Goal: Contribute content: Contribute content

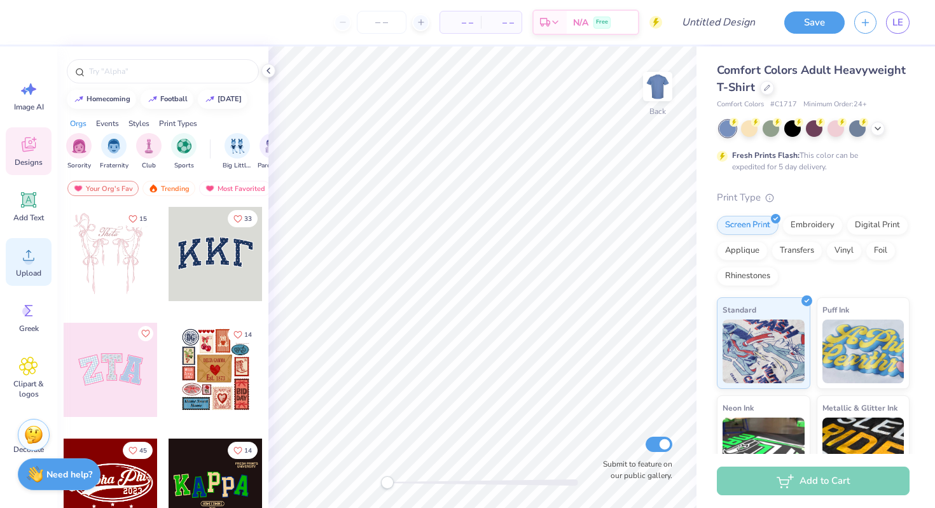
click at [19, 259] on icon at bounding box center [28, 254] width 19 height 19
click at [658, 450] on input "Submit to feature on our public gallery." at bounding box center [659, 443] width 27 height 15
checkbox input "false"
click at [660, 76] on img at bounding box center [657, 86] width 51 height 51
click at [24, 253] on icon at bounding box center [28, 254] width 19 height 19
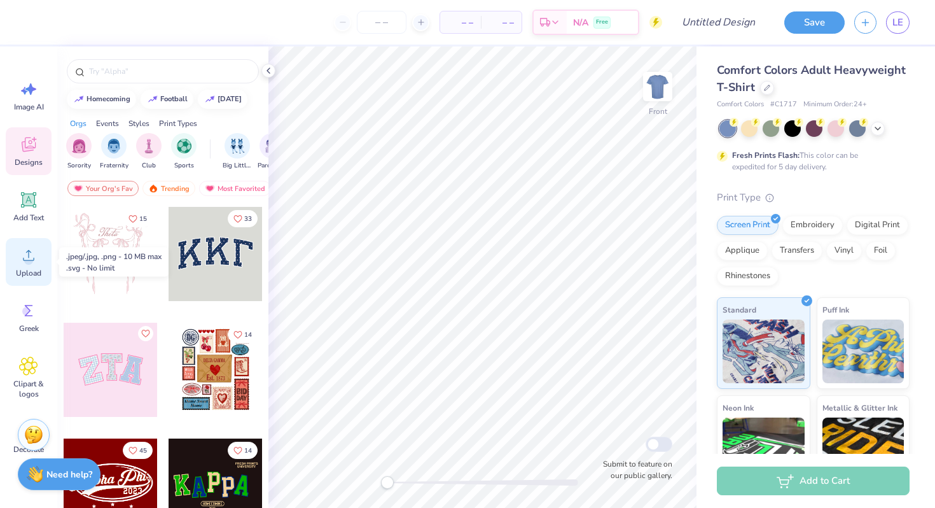
click at [24, 270] on span "Upload" at bounding box center [28, 273] width 25 height 10
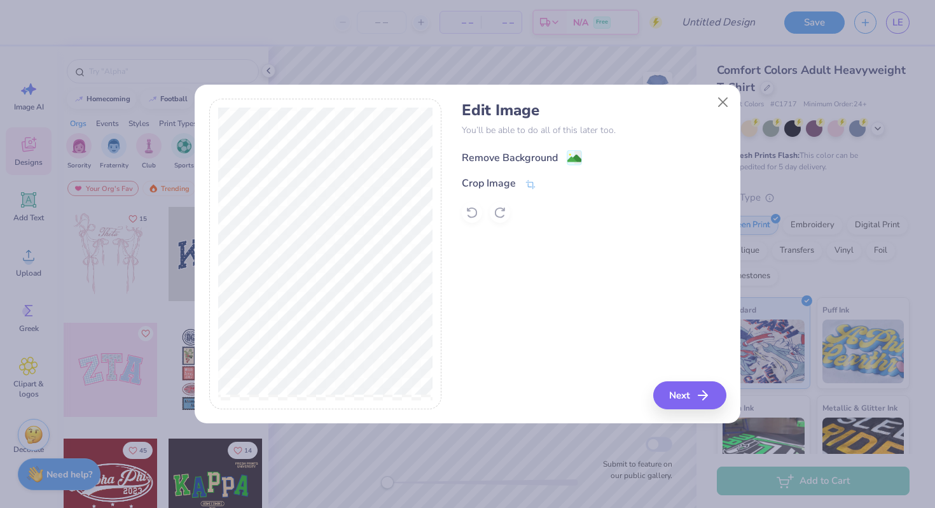
click at [529, 162] on div "Remove Background" at bounding box center [510, 157] width 96 height 15
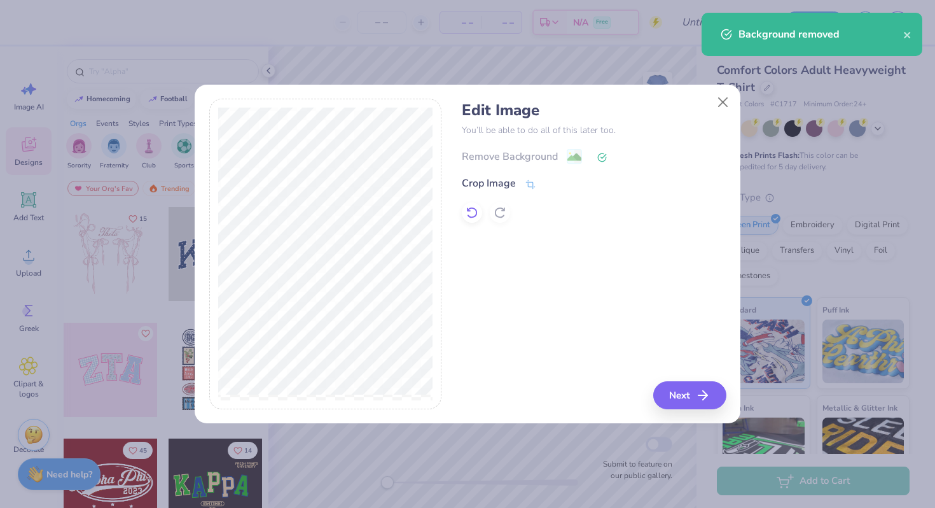
click at [473, 214] on icon at bounding box center [472, 212] width 13 height 13
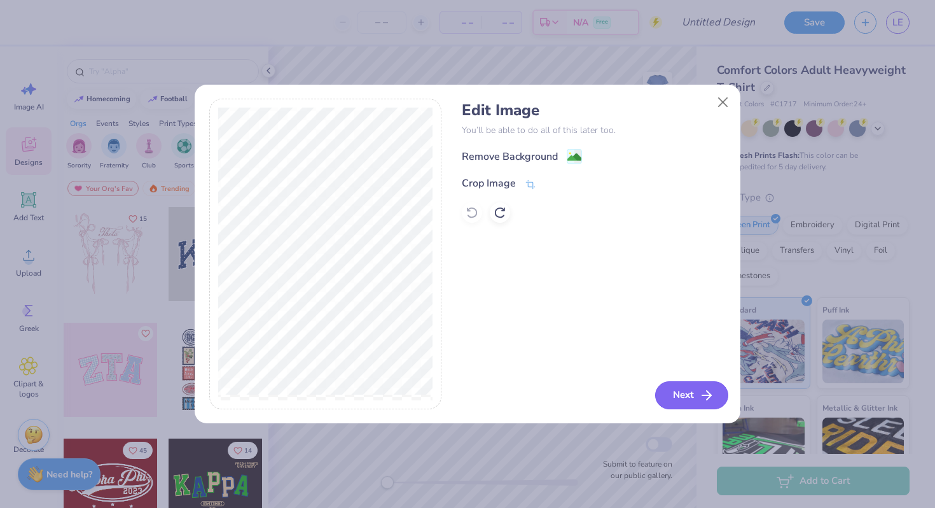
click at [674, 394] on button "Next" at bounding box center [691, 395] width 73 height 28
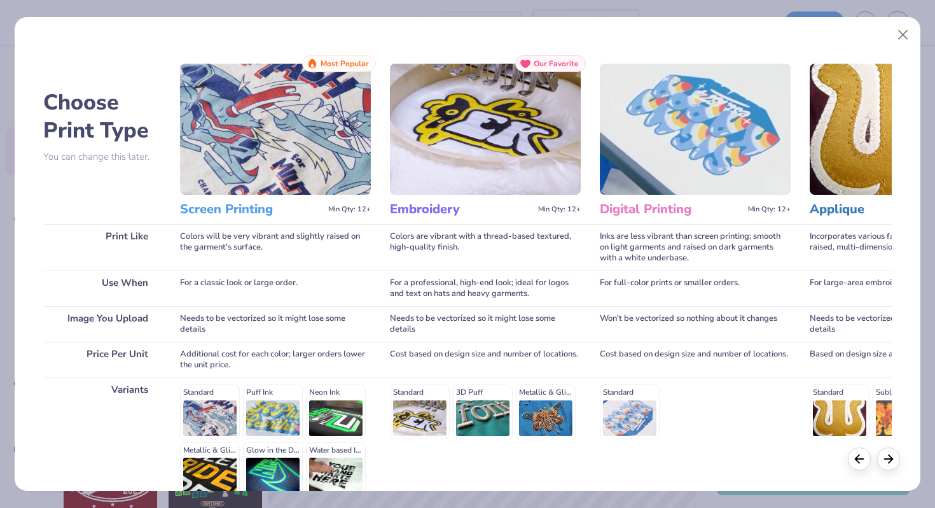
scroll to position [127, 0]
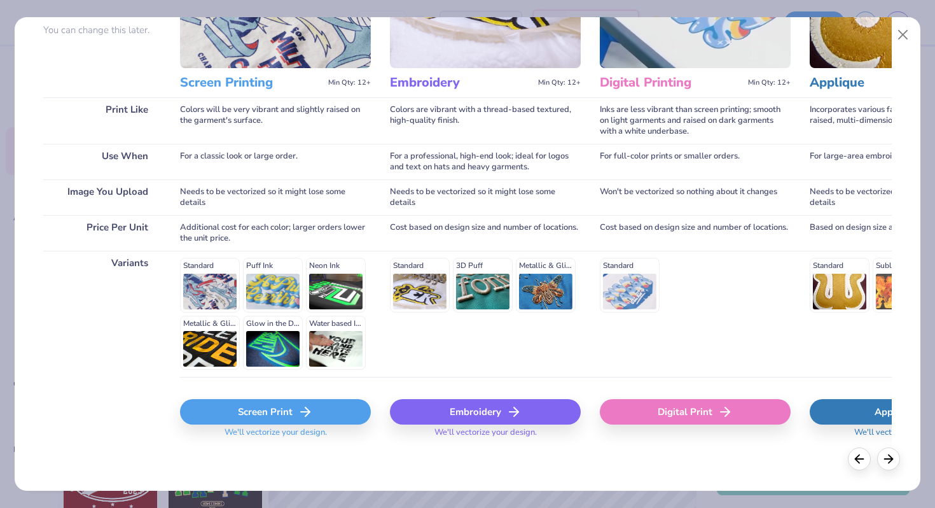
click at [254, 411] on div "Screen Print" at bounding box center [275, 411] width 191 height 25
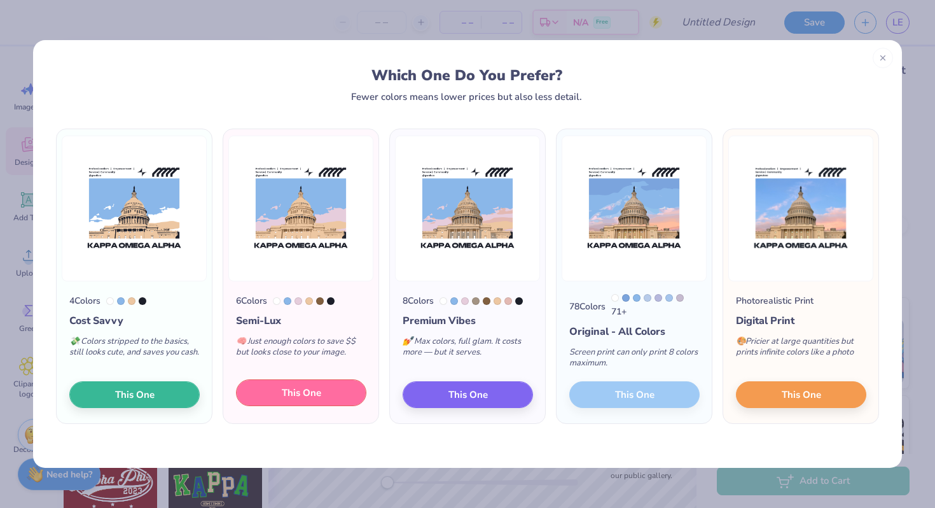
click at [275, 392] on button "This One" at bounding box center [301, 392] width 130 height 27
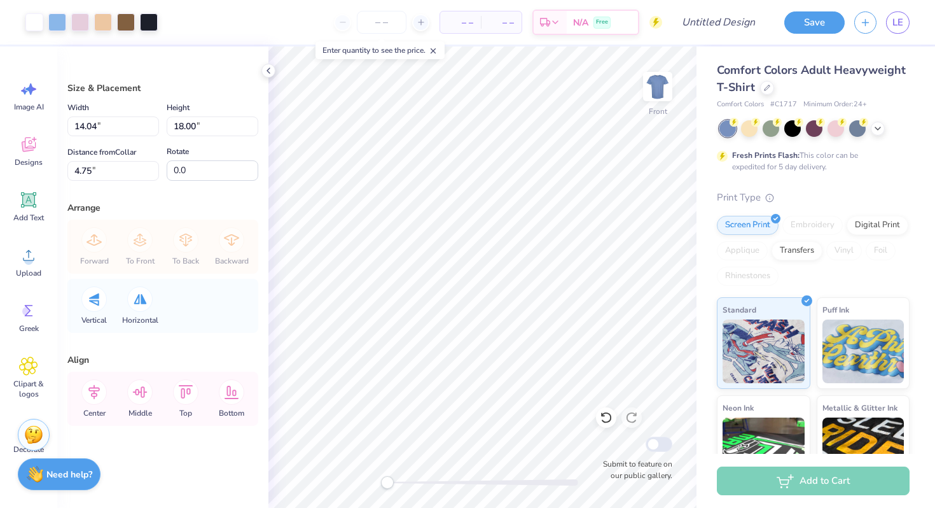
type input "11.03"
type input "14.14"
type input "8.60"
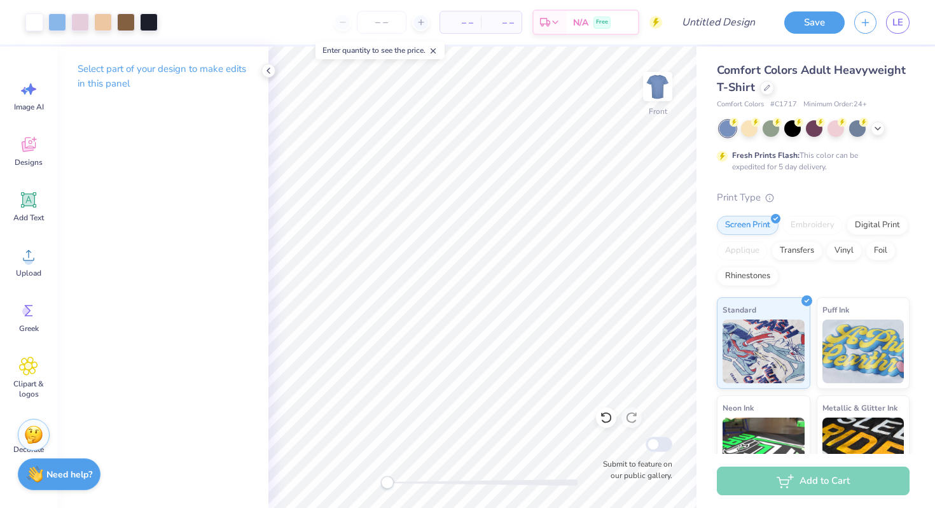
click at [869, 128] on div at bounding box center [814, 128] width 190 height 17
click at [878, 128] on polyline at bounding box center [877, 127] width 5 height 3
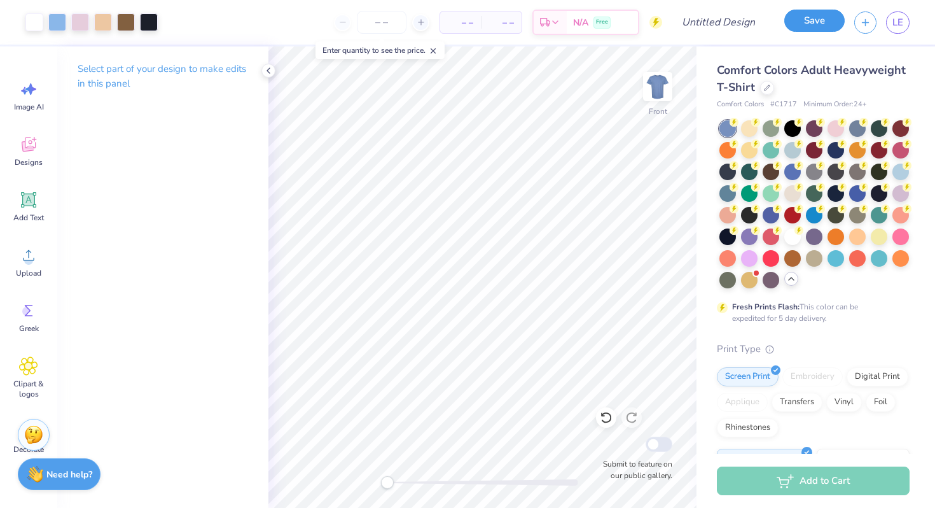
click at [807, 23] on button "Save" at bounding box center [814, 21] width 60 height 22
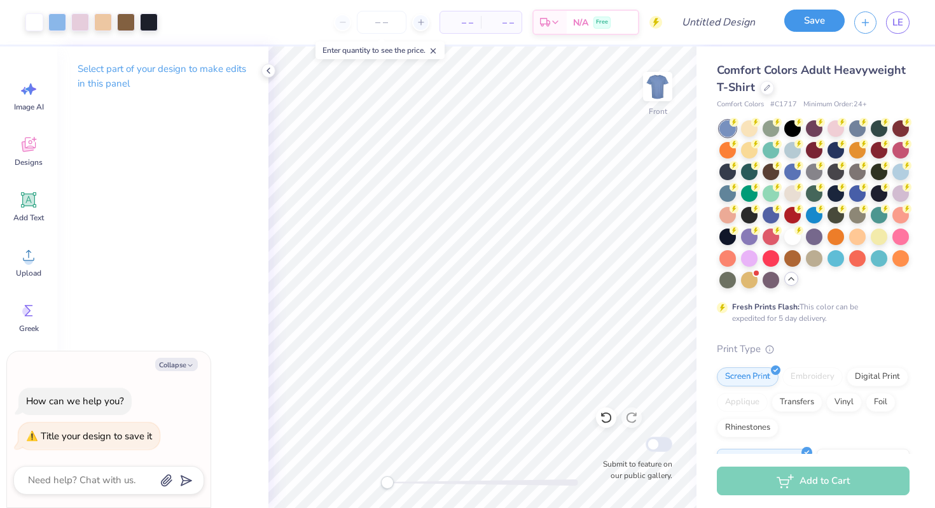
click at [814, 15] on button "Save" at bounding box center [814, 21] width 60 height 22
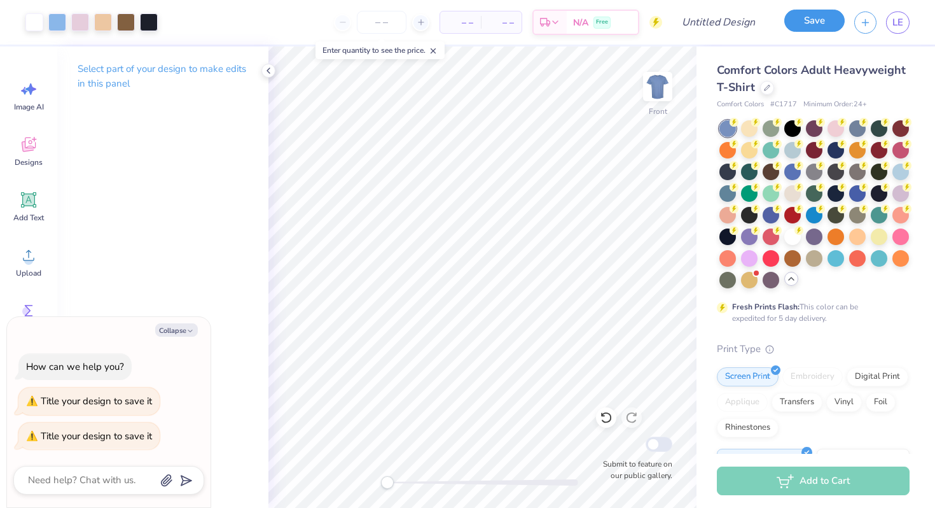
click at [814, 15] on button "Save" at bounding box center [814, 21] width 60 height 22
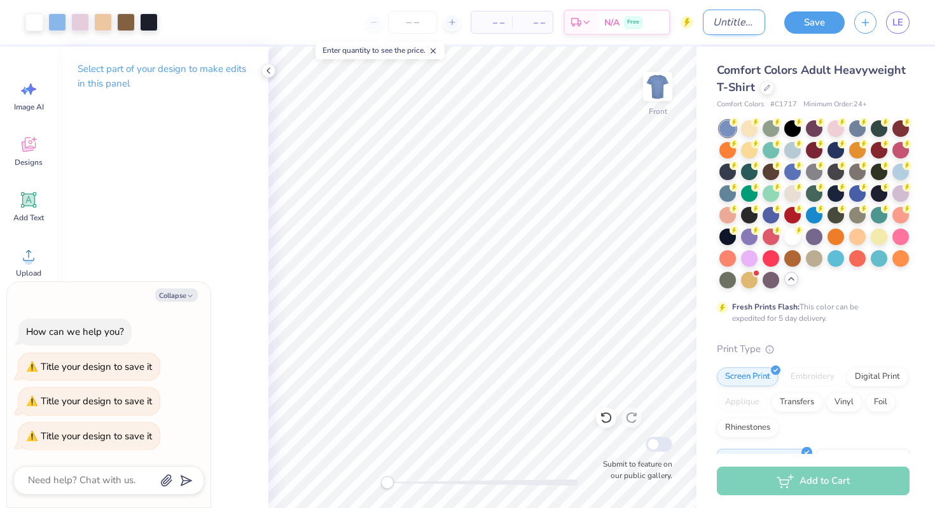
type textarea "x"
click at [731, 18] on input "Design Title" at bounding box center [734, 22] width 62 height 25
type input "KOA"
click at [825, 6] on div "Save LE" at bounding box center [855, 22] width 160 height 45
click at [817, 20] on button "Save" at bounding box center [814, 21] width 60 height 22
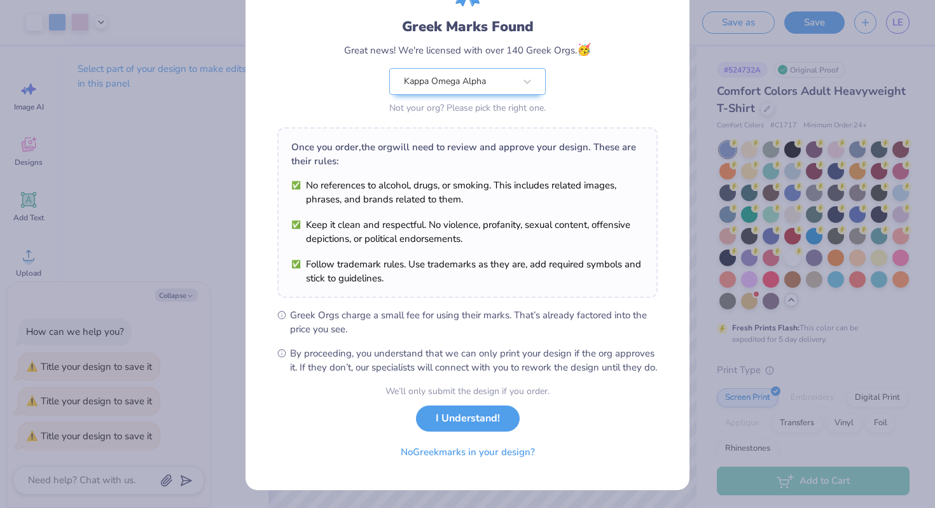
scroll to position [88, 0]
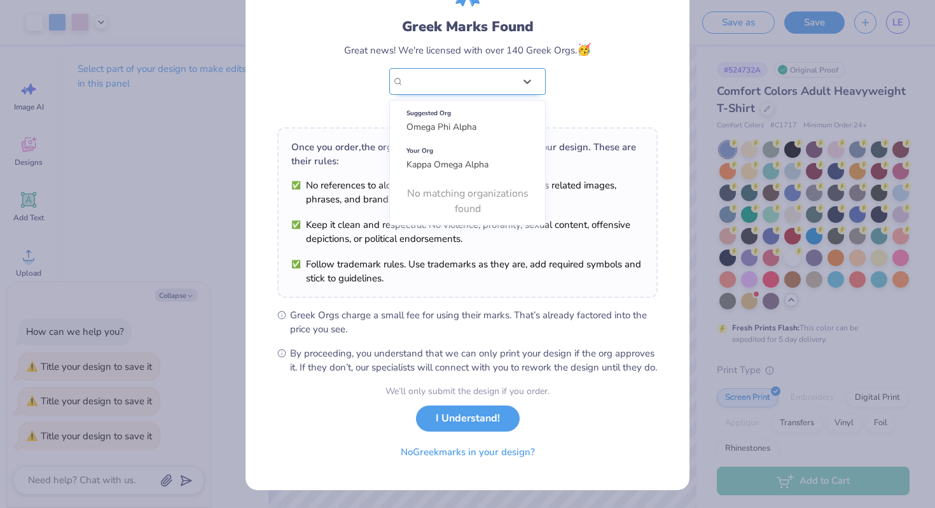
click at [445, 71] on div "Greek Marks Found Great news! We're licensed with over 140 Greek Orgs. 🥳 Use Up…" at bounding box center [467, 42] width 380 height 149
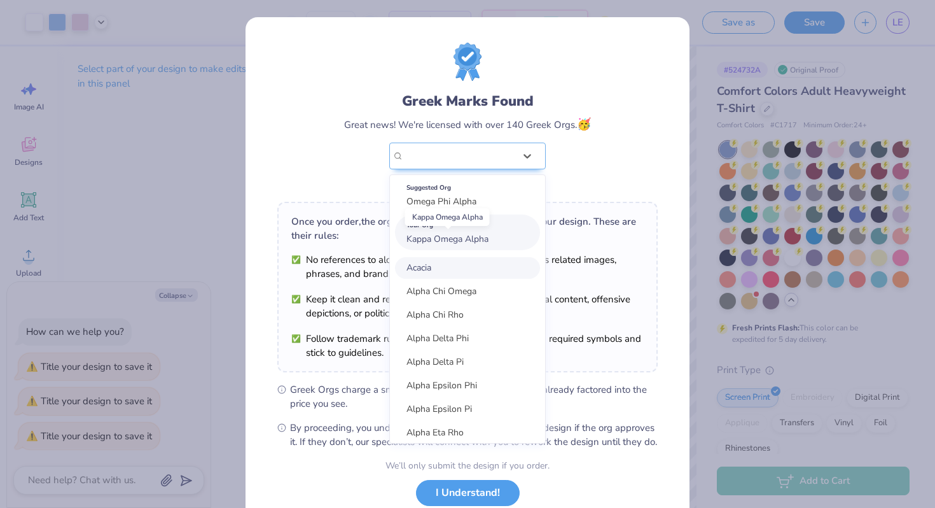
click at [443, 240] on span "Kappa Omega Alpha" at bounding box center [447, 239] width 82 height 12
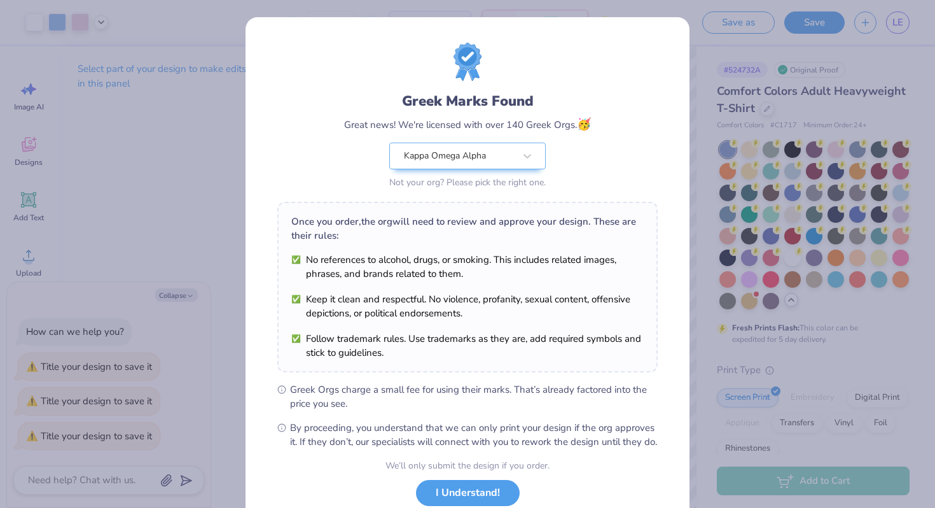
scroll to position [88, 0]
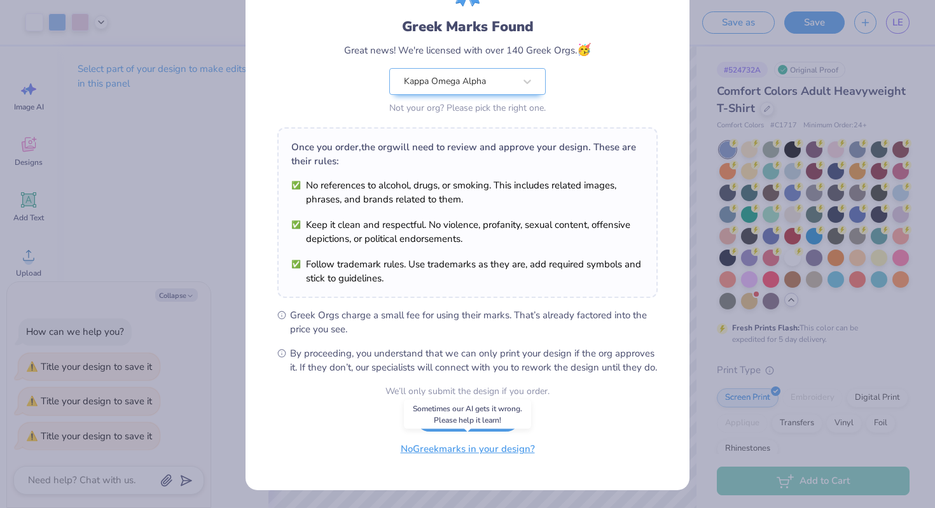
click at [488, 448] on button "No Greek marks in your design?" at bounding box center [468, 449] width 156 height 26
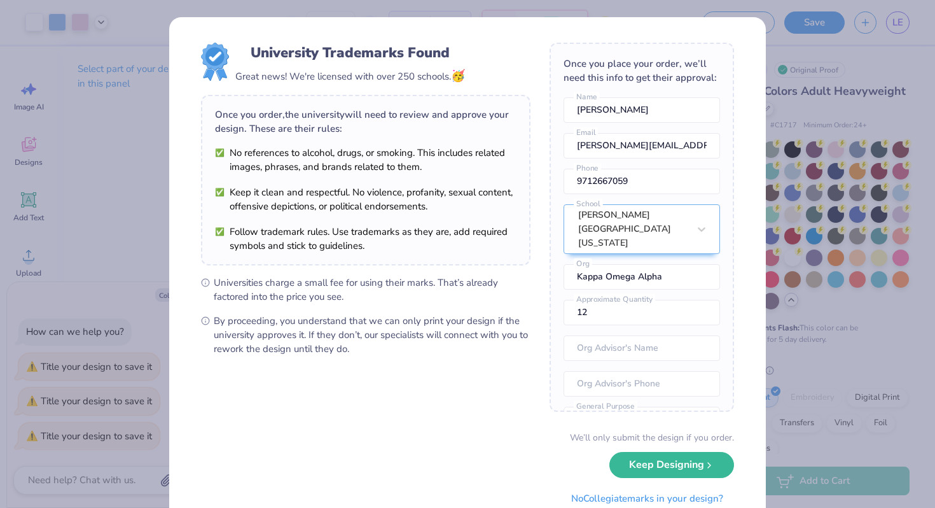
scroll to position [56, 0]
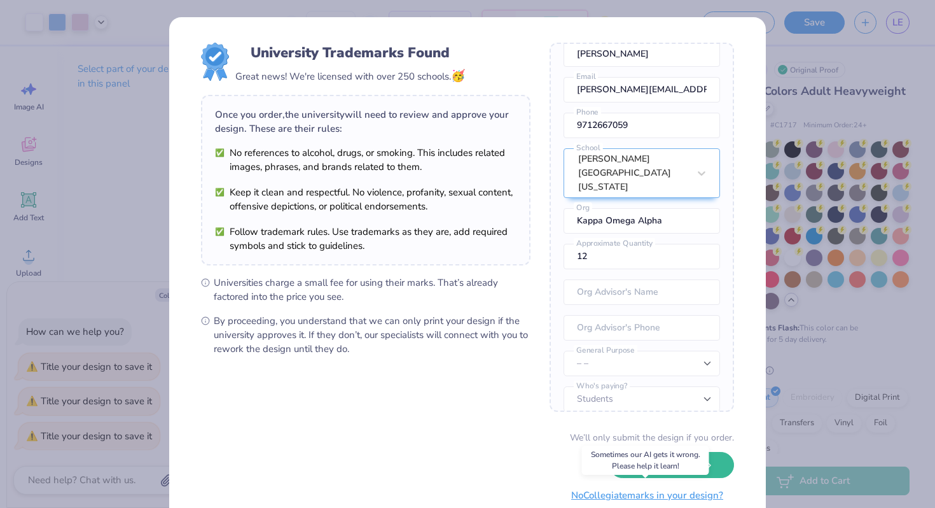
click at [640, 493] on button "No Collegiate marks in your design?" at bounding box center [647, 495] width 174 height 26
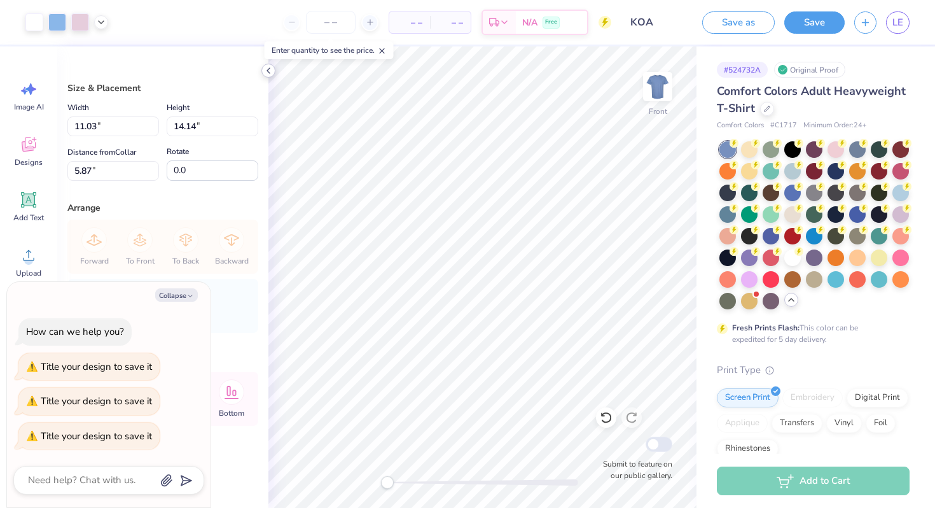
type textarea "x"
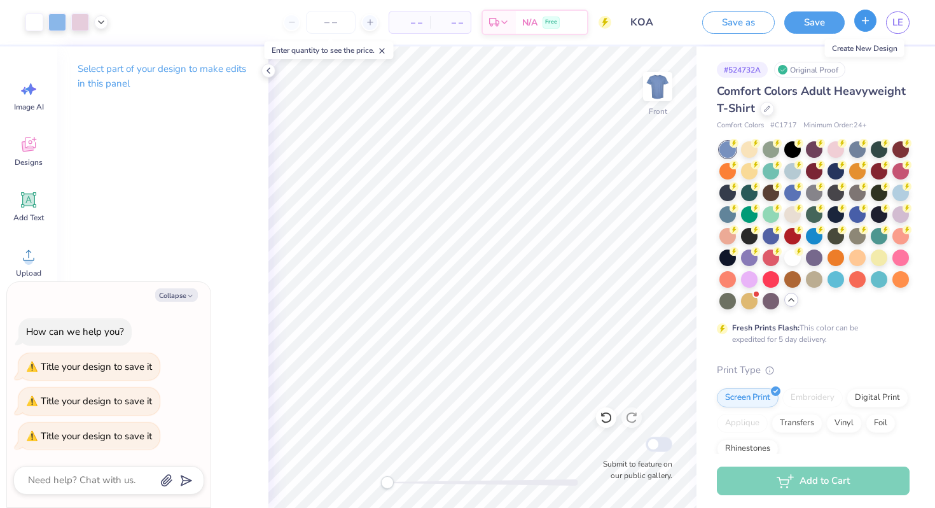
click at [874, 24] on button "button" at bounding box center [865, 21] width 22 height 22
checkbox input "true"
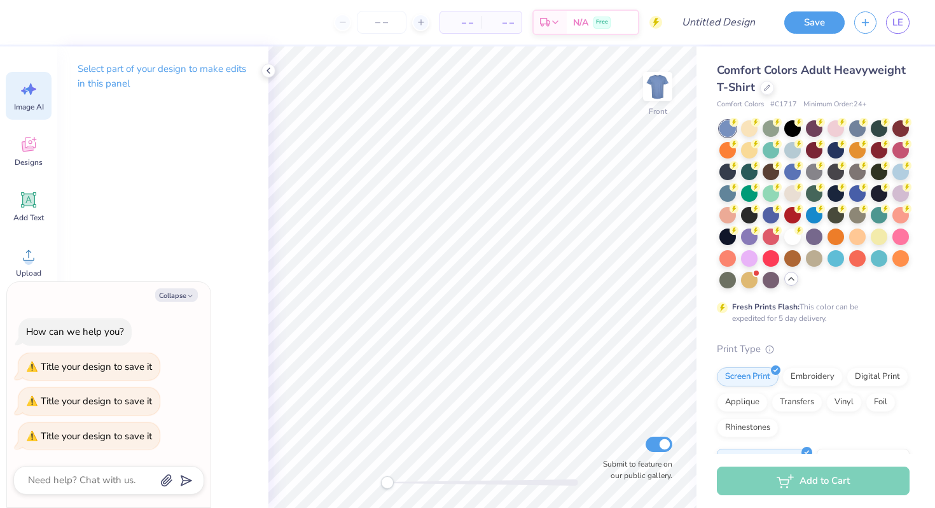
click at [32, 93] on icon at bounding box center [28, 88] width 19 height 19
type textarea "x"
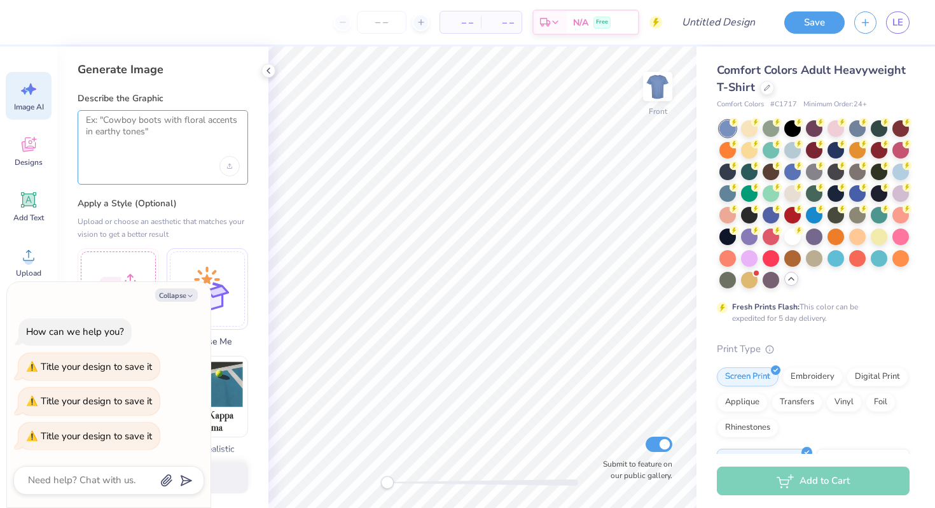
click at [139, 136] on textarea at bounding box center [163, 130] width 154 height 32
type textarea "can you make a cute design of a koala that"
click at [176, 297] on button "Collapse" at bounding box center [176, 294] width 43 height 13
type textarea "x"
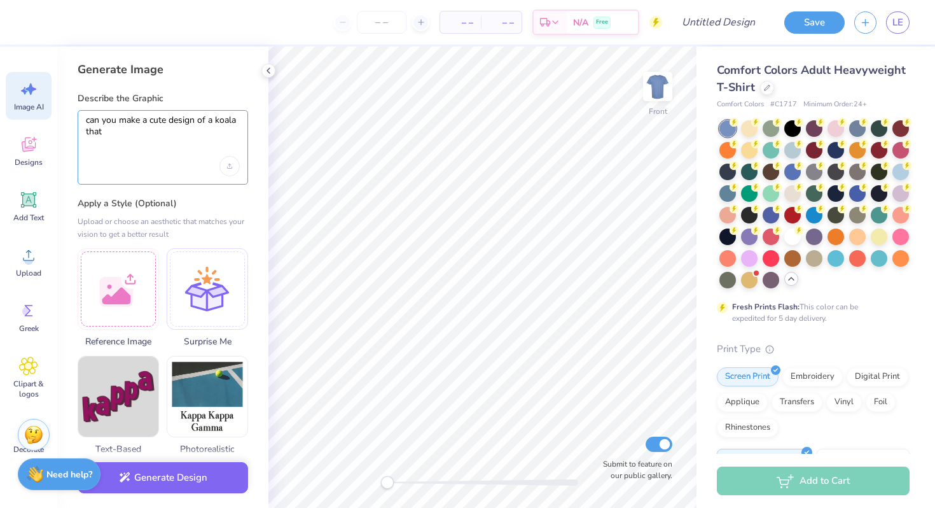
click at [113, 137] on textarea "can you make a cute design of a koala that" at bounding box center [163, 130] width 154 height 32
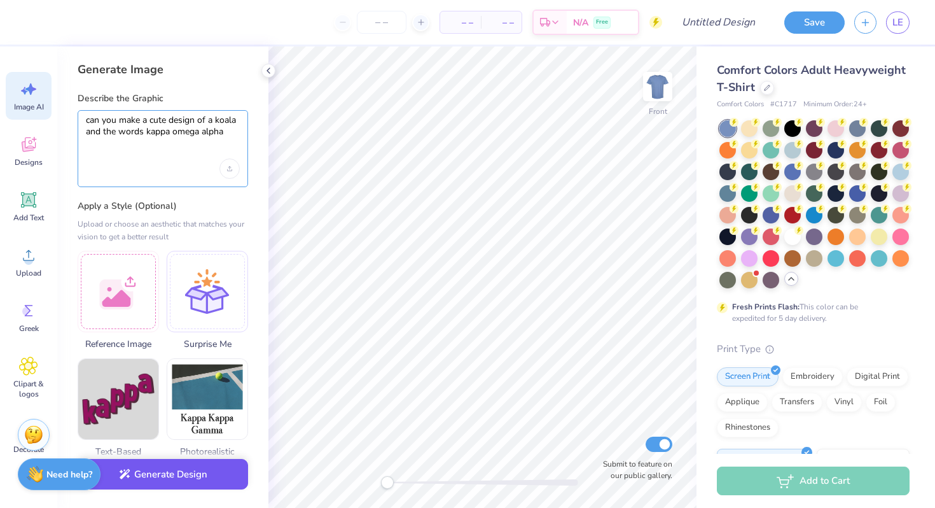
type textarea "can you make a cute design of a koala and the words kappa omega alpha"
click at [156, 488] on button "Generate Design" at bounding box center [163, 474] width 170 height 31
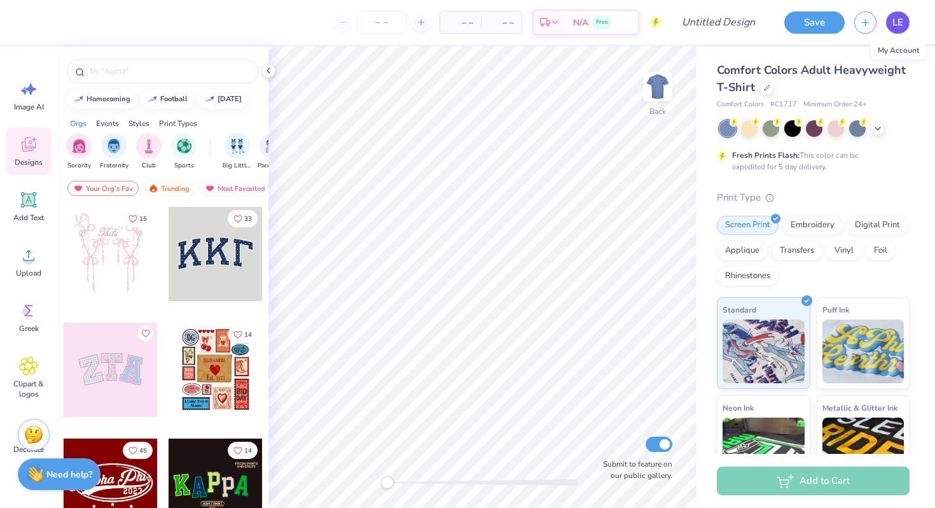
click at [901, 23] on span "LE" at bounding box center [897, 22] width 11 height 15
click at [31, 257] on circle at bounding box center [28, 260] width 9 height 9
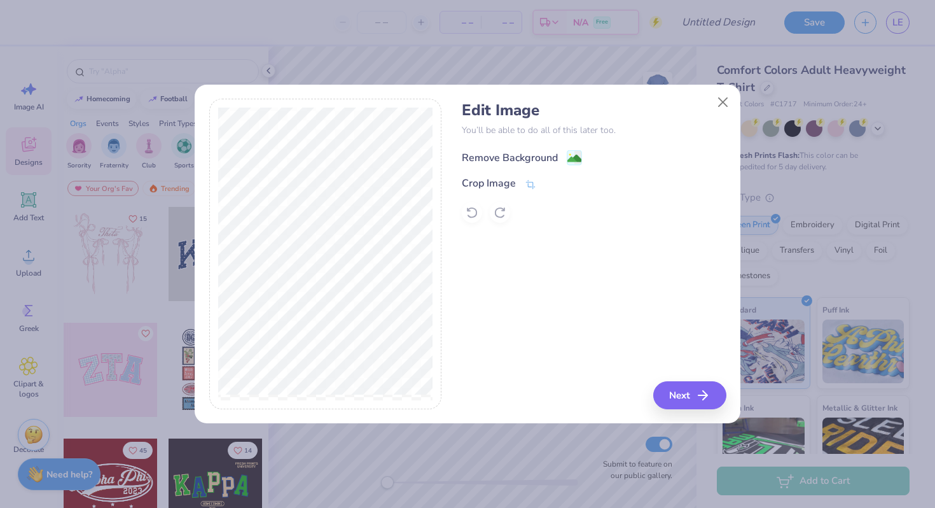
click at [555, 160] on div "Remove Background" at bounding box center [510, 157] width 96 height 15
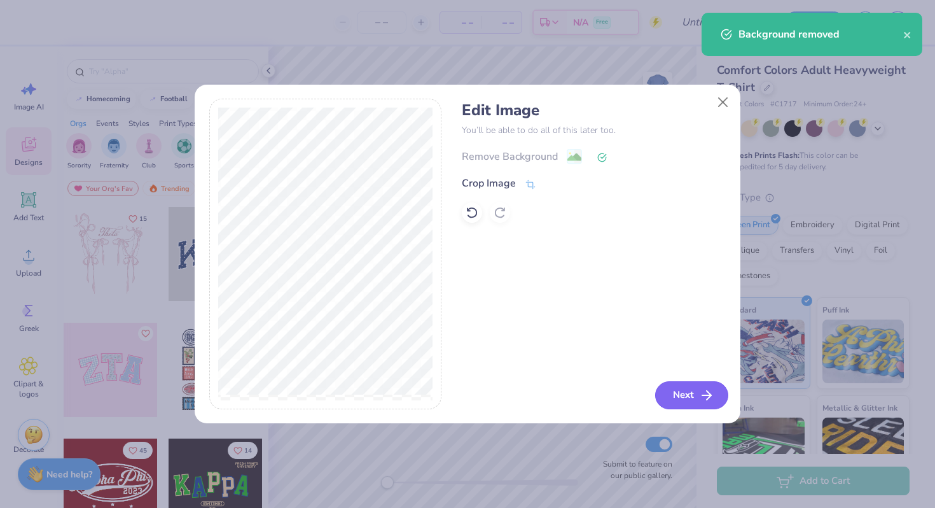
click at [684, 400] on button "Next" at bounding box center [691, 395] width 73 height 28
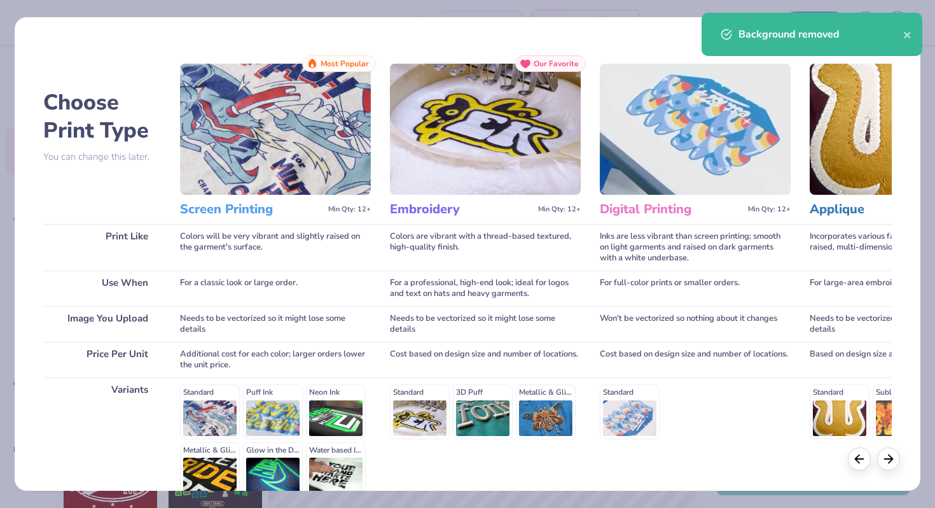
scroll to position [127, 0]
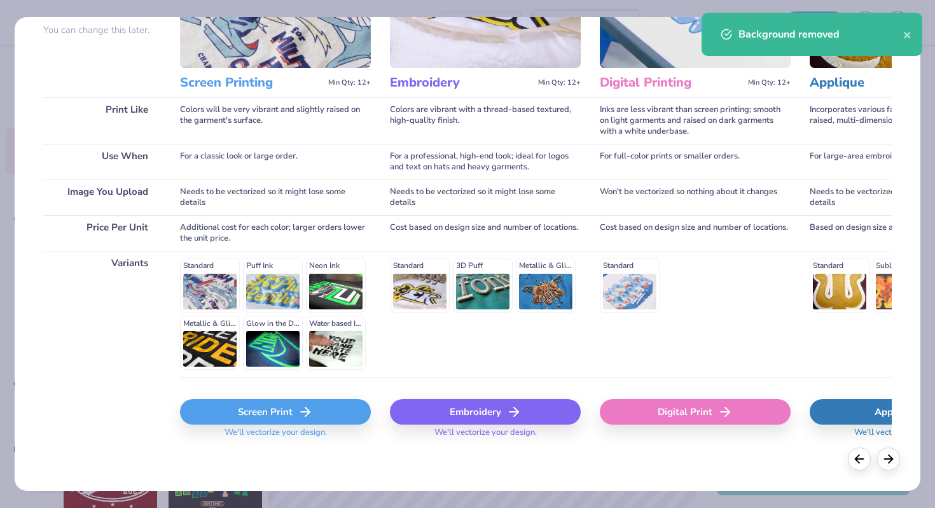
click at [259, 411] on div "Screen Print" at bounding box center [275, 411] width 191 height 25
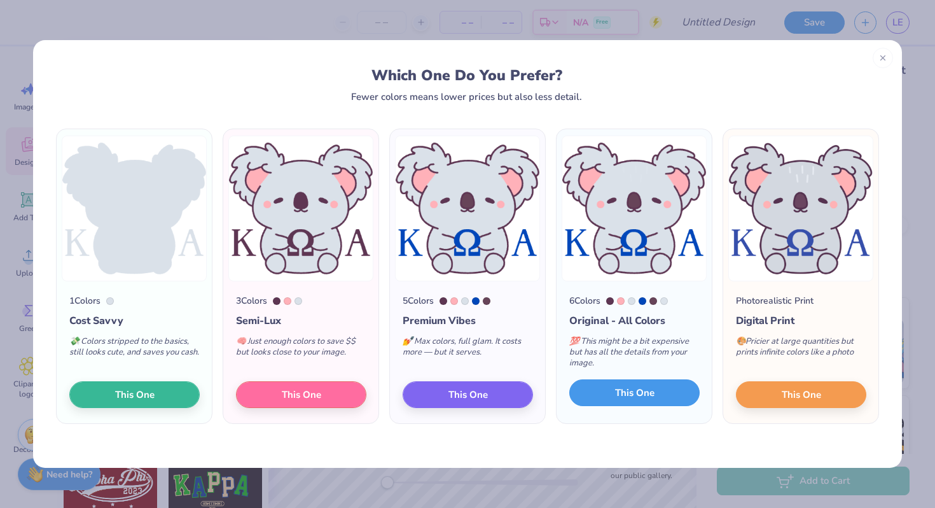
click at [612, 394] on button "This One" at bounding box center [634, 392] width 130 height 27
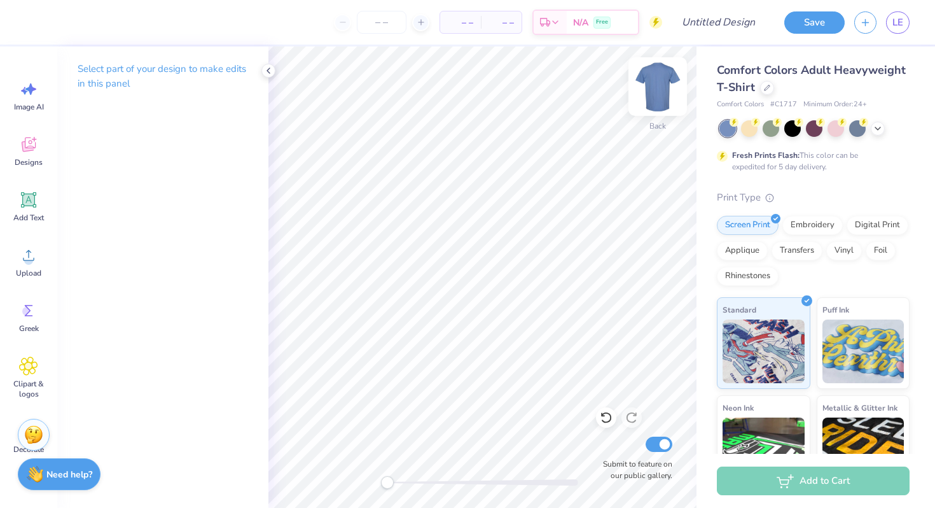
click at [666, 89] on img at bounding box center [657, 86] width 51 height 51
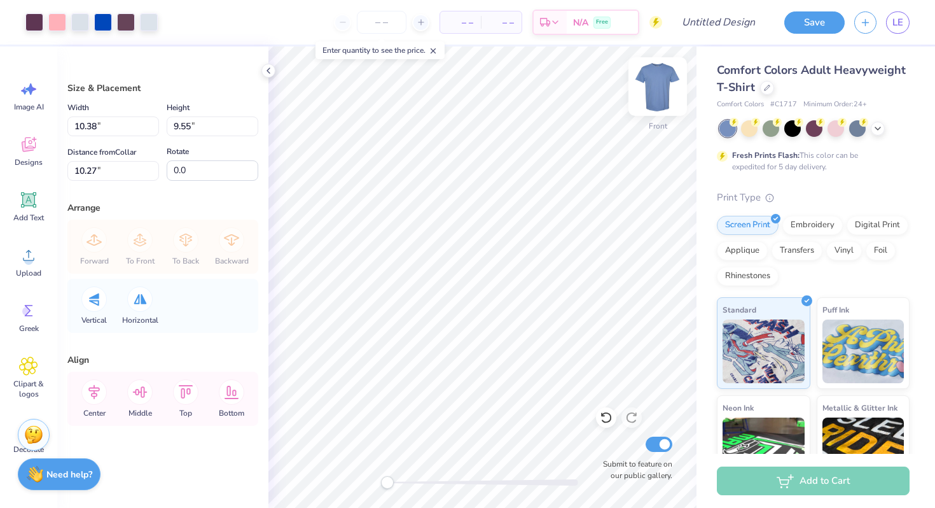
type input "5.84"
type input "12.74"
type input "11.72"
click at [860, 130] on div at bounding box center [857, 127] width 17 height 17
type input "6.41"
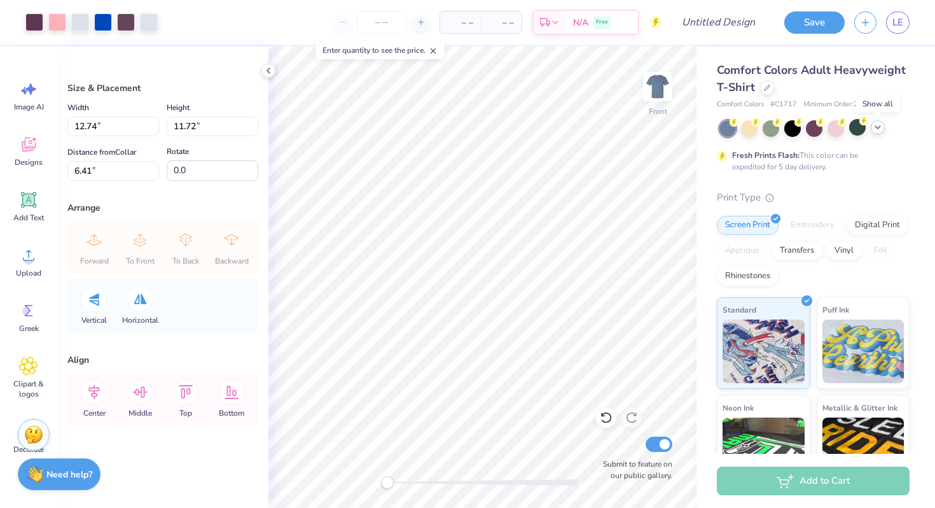
click at [876, 128] on icon at bounding box center [878, 127] width 10 height 10
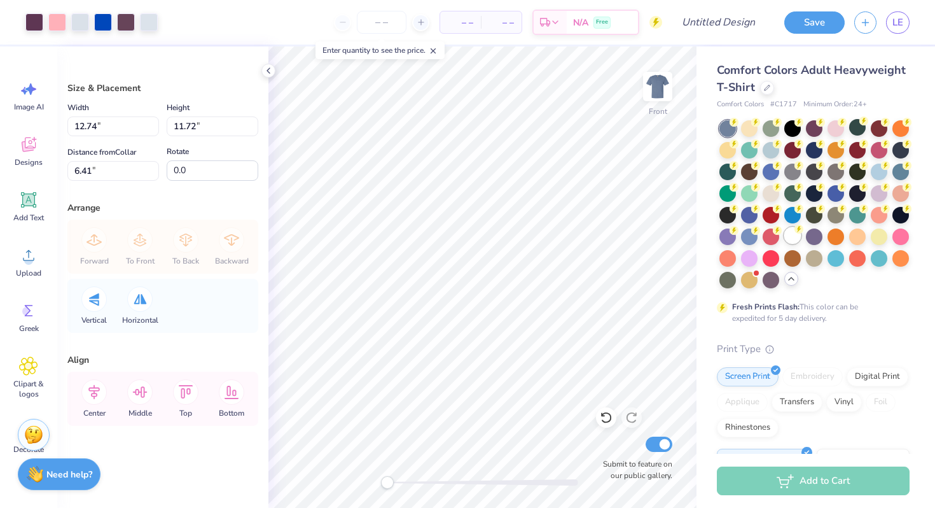
click at [791, 228] on div at bounding box center [792, 235] width 17 height 17
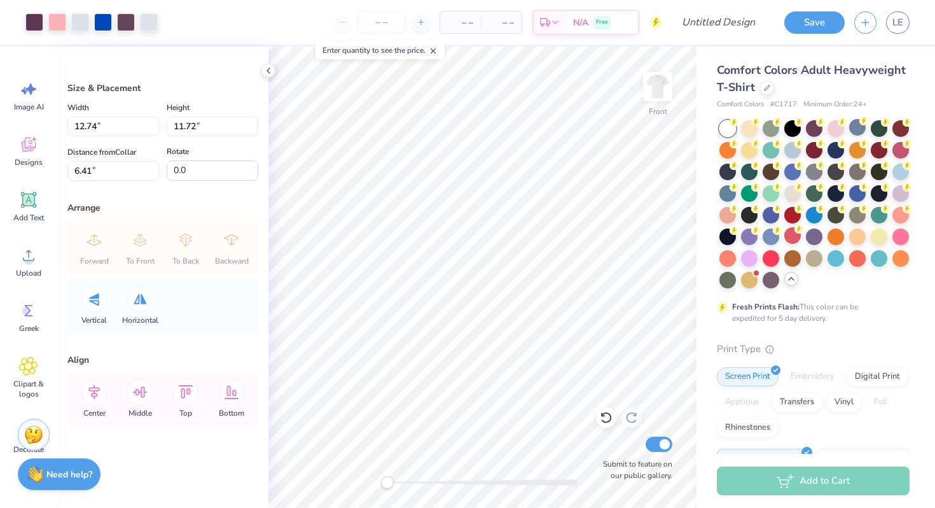
click at [875, 333] on div "Comfort Colors Adult Heavyweight T-Shirt Comfort Colors # C1717 Minimum Order: …" at bounding box center [813, 399] width 193 height 674
click at [843, 256] on div at bounding box center [835, 257] width 17 height 17
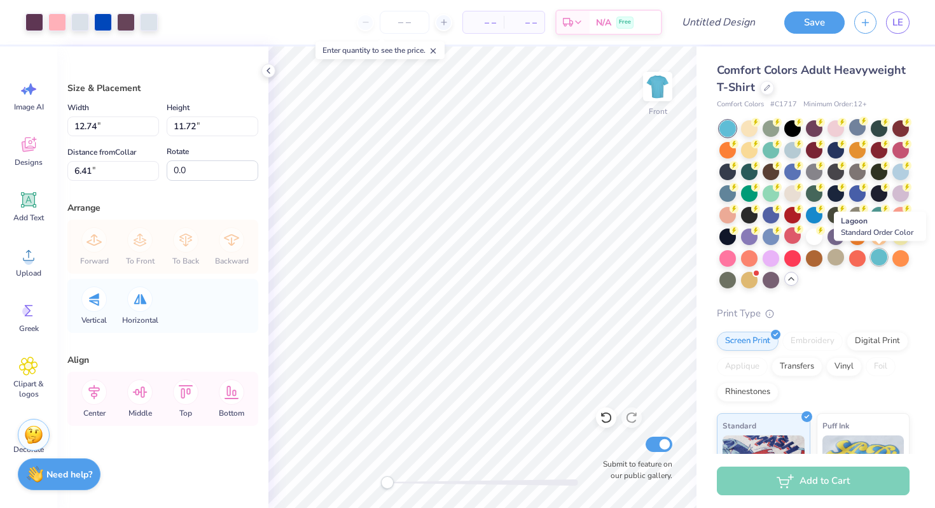
click at [871, 257] on div at bounding box center [879, 257] width 17 height 17
click at [855, 263] on div at bounding box center [857, 257] width 17 height 17
click at [796, 155] on div at bounding box center [792, 149] width 17 height 17
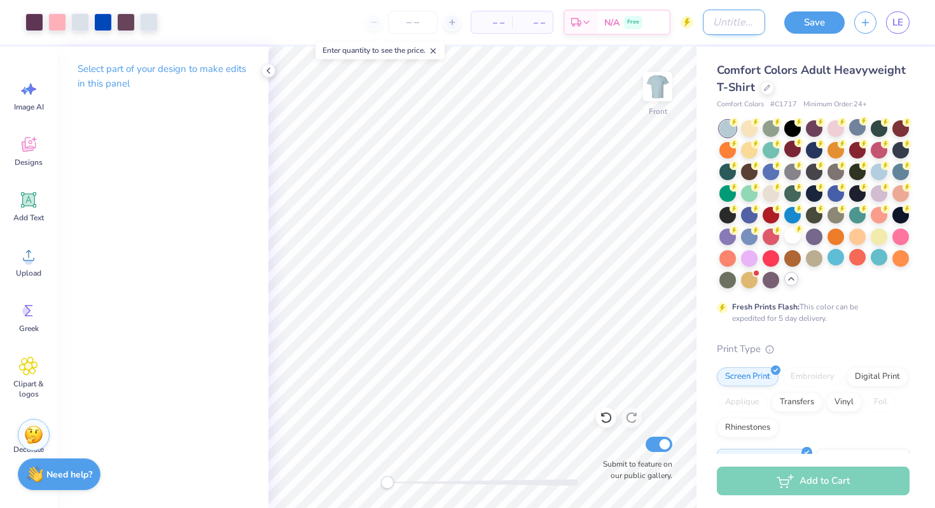
click at [714, 24] on input "Design Title" at bounding box center [734, 22] width 62 height 25
type input "Koala #2"
click at [797, 22] on button "Save" at bounding box center [814, 21] width 60 height 22
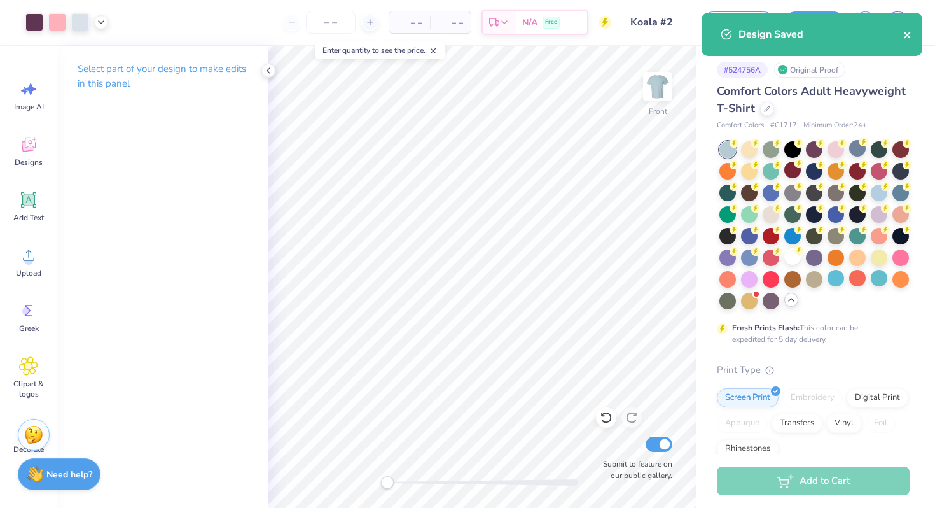
click at [909, 33] on icon "close" at bounding box center [907, 35] width 6 height 6
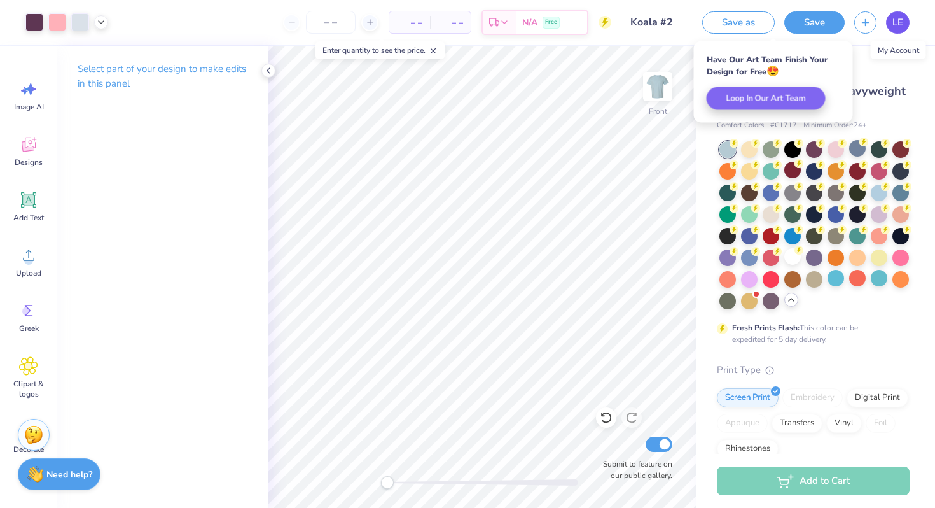
click at [894, 26] on span "LE" at bounding box center [897, 22] width 11 height 15
